Goal: Transaction & Acquisition: Purchase product/service

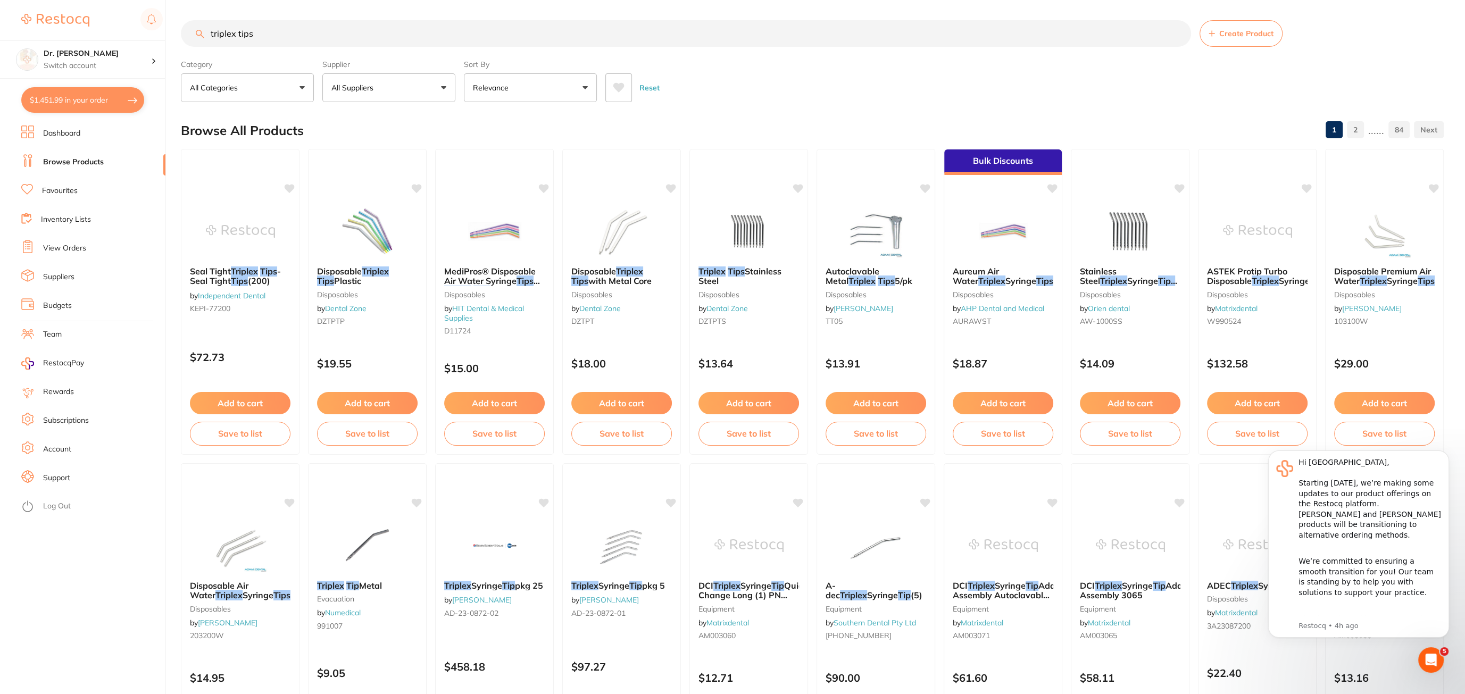
scroll to position [3, 0]
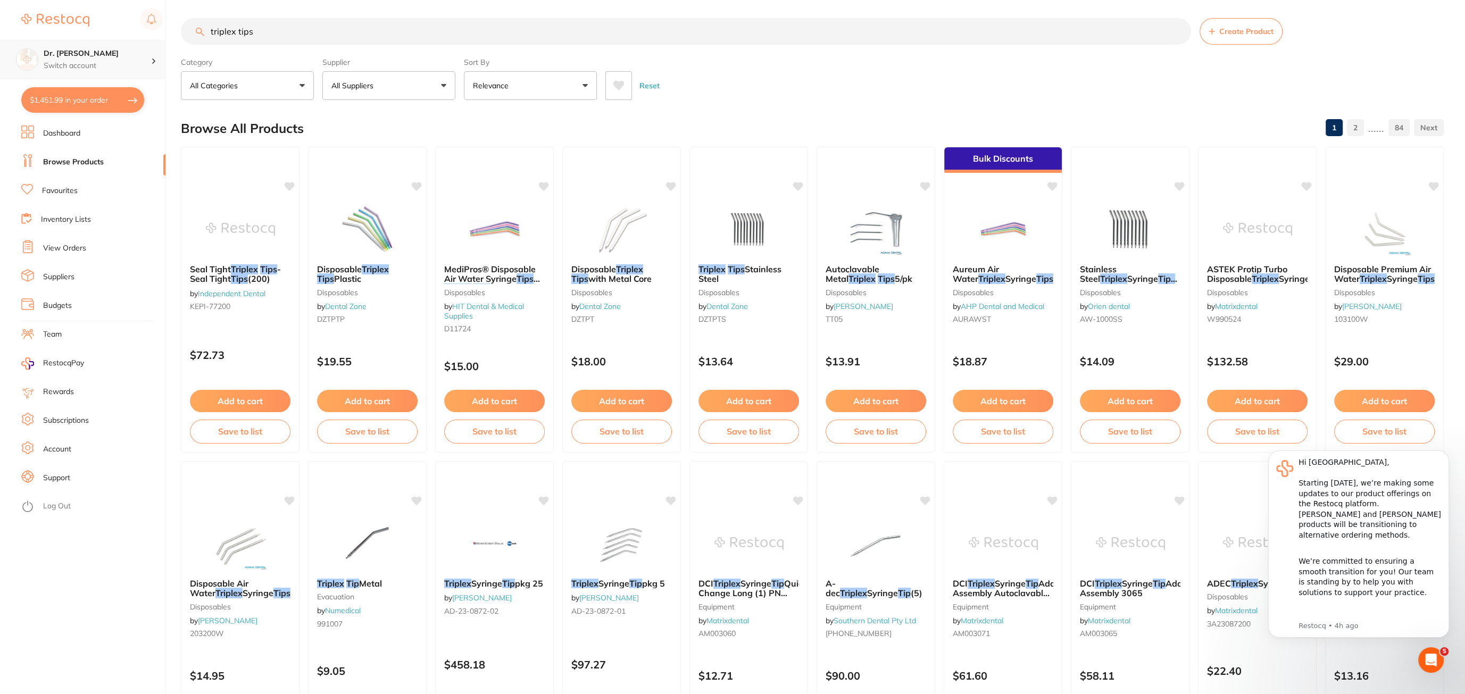
drag, startPoint x: 277, startPoint y: 36, endPoint x: 111, endPoint y: 47, distance: 166.4
click at [111, 47] on div "$1,451.99 Dr. [PERSON_NAME] Switch account Dr. [PERSON_NAME] $1,451.99 in your …" at bounding box center [732, 344] width 1465 height 694
type input "t"
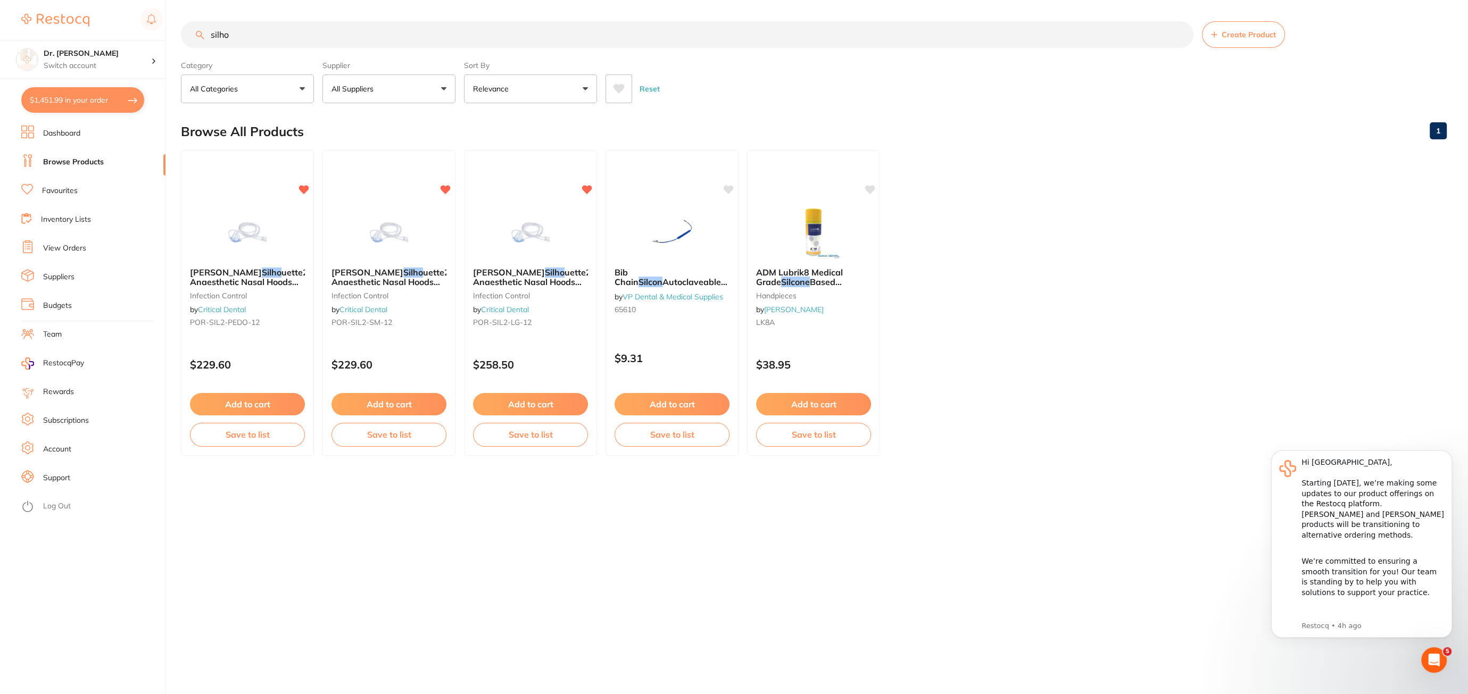
scroll to position [0, 0]
type input "silho"
click at [401, 266] on span "uette2 Anaesthetic Nasal Hoods (Pack of 12) – New Version | Small" at bounding box center [390, 286] width 119 height 40
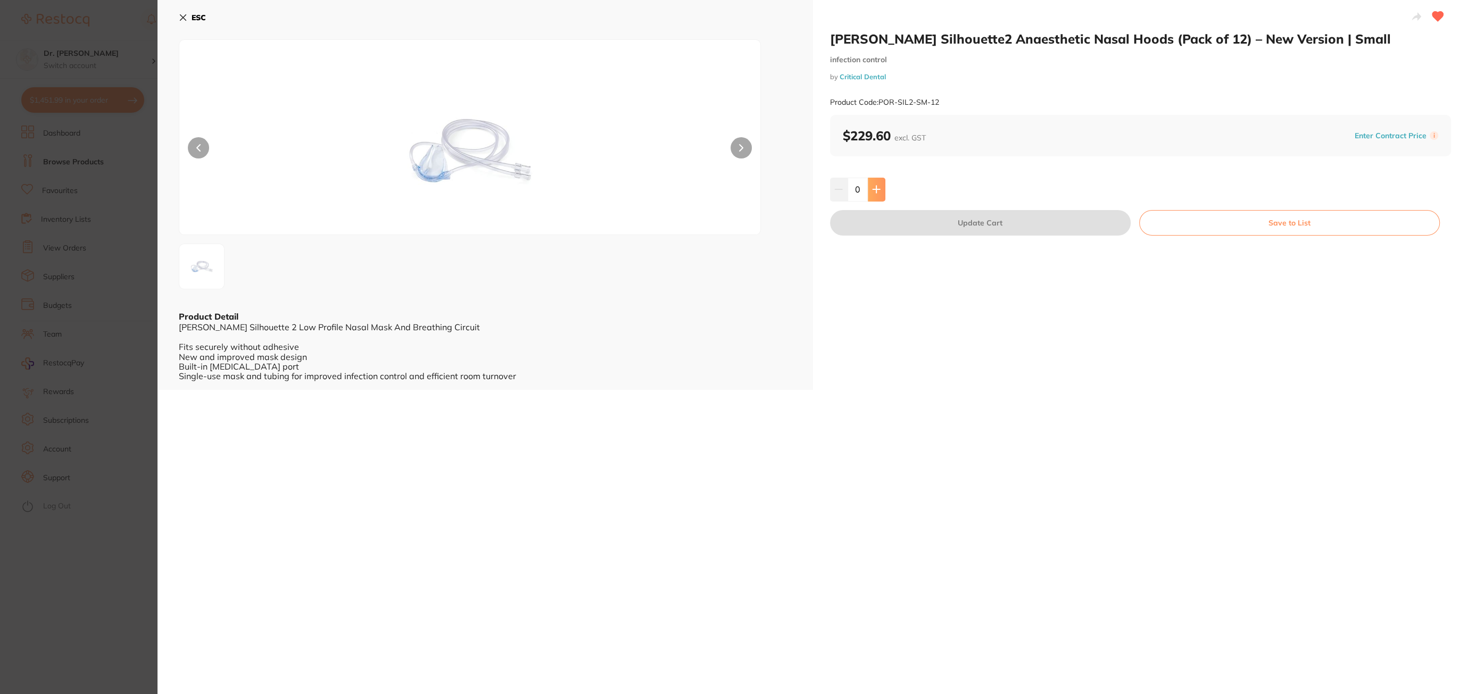
click at [878, 191] on icon at bounding box center [876, 189] width 9 height 9
type input "1"
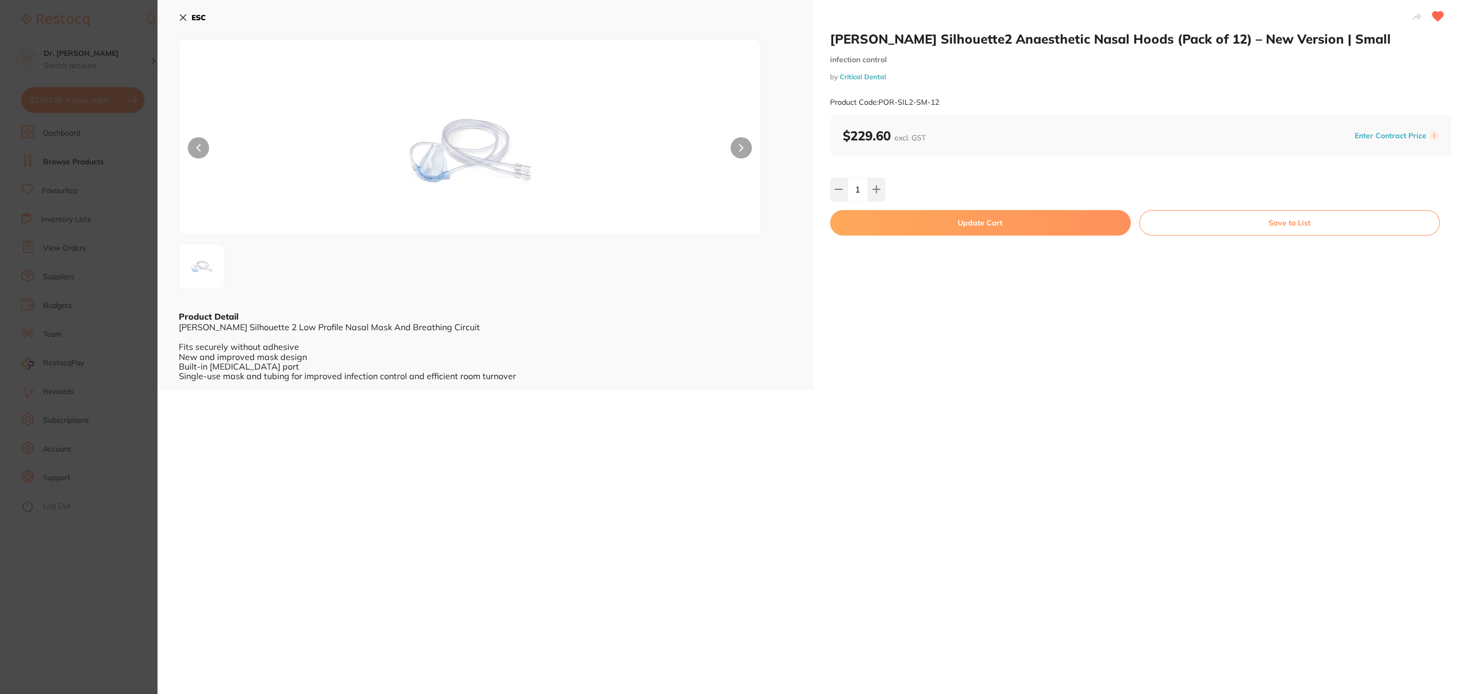
click at [952, 222] on button "Update Cart" at bounding box center [980, 223] width 301 height 26
checkbox input "false"
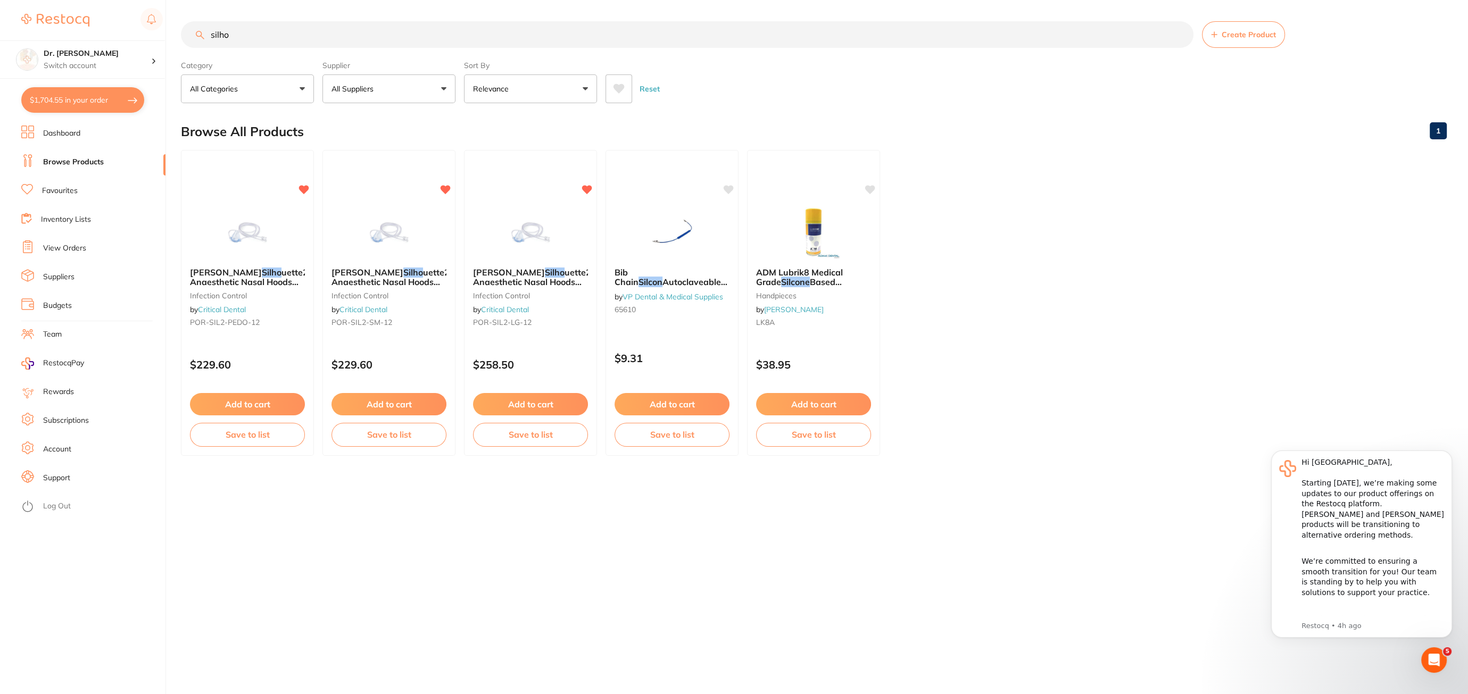
click at [54, 476] on link "Support" at bounding box center [56, 478] width 27 height 11
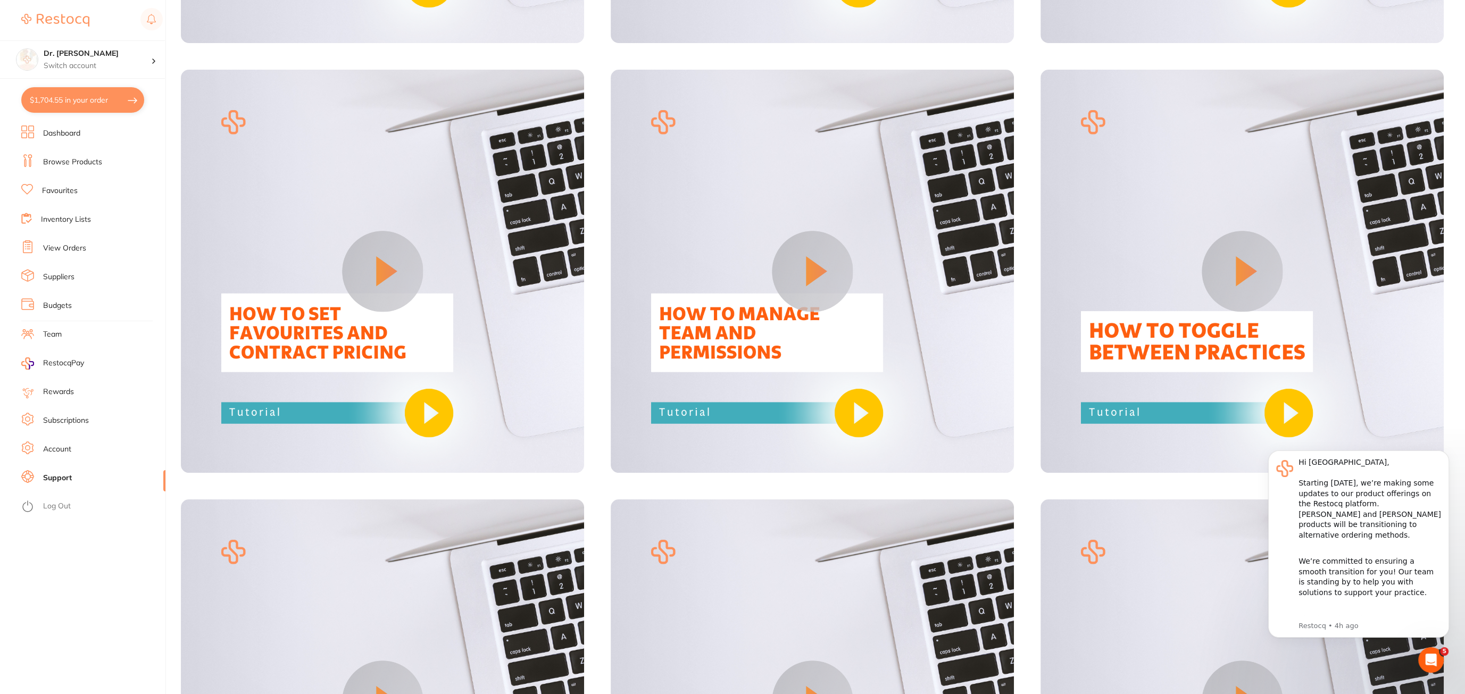
scroll to position [1256, 0]
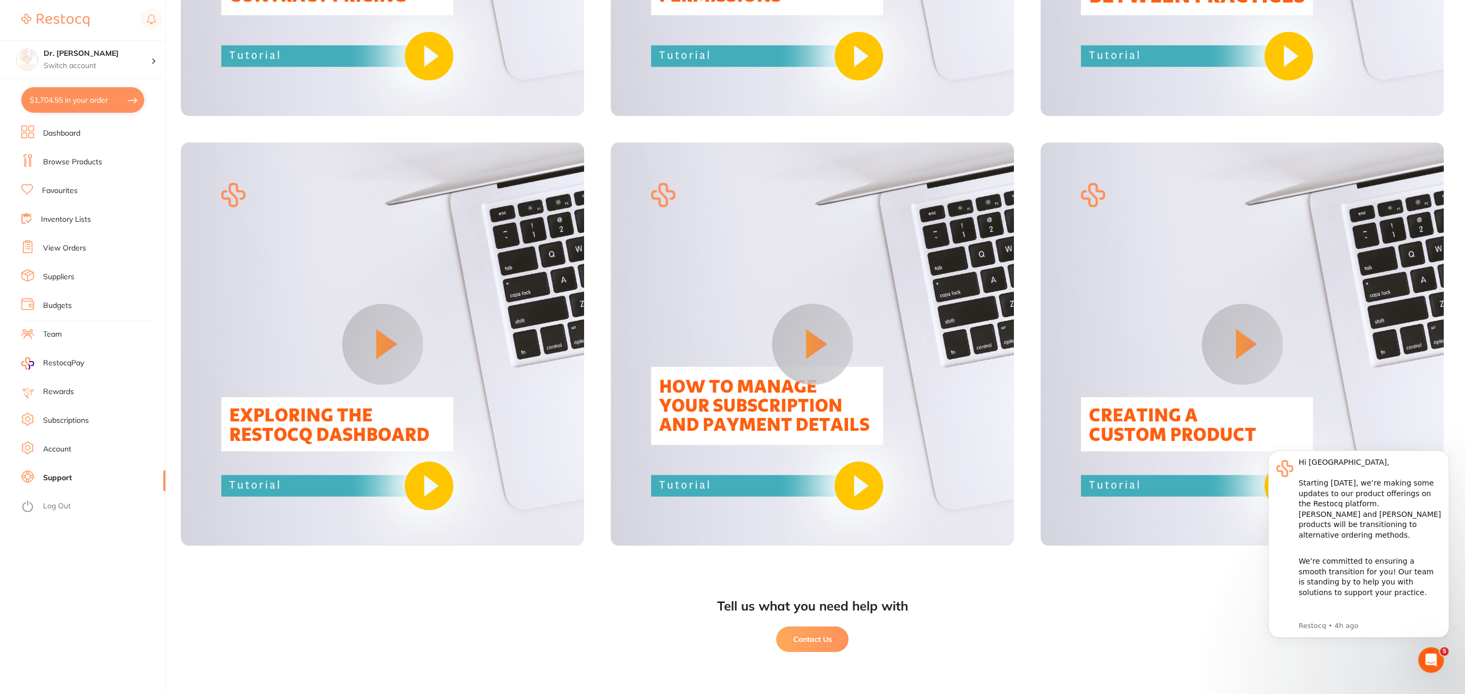
click at [810, 639] on button "Contact Us" at bounding box center [812, 640] width 72 height 26
